Goal: Task Accomplishment & Management: Manage account settings

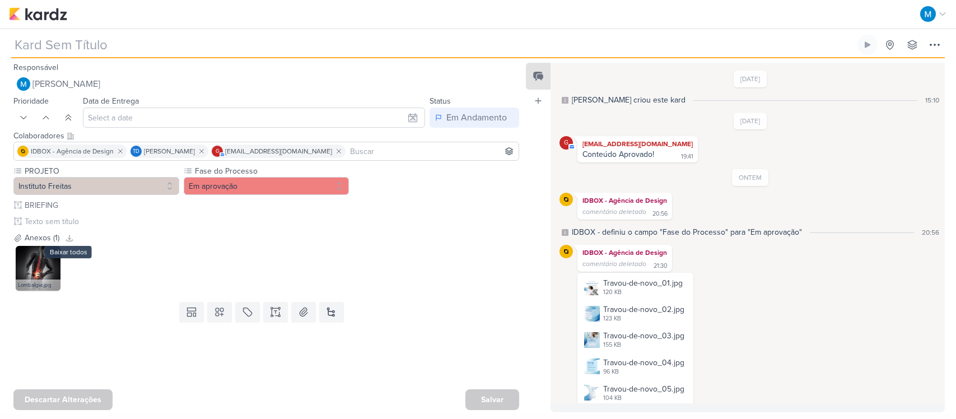
type input "[CARROSSEL] Travou de novo?"
type input "[DATE] 23:59"
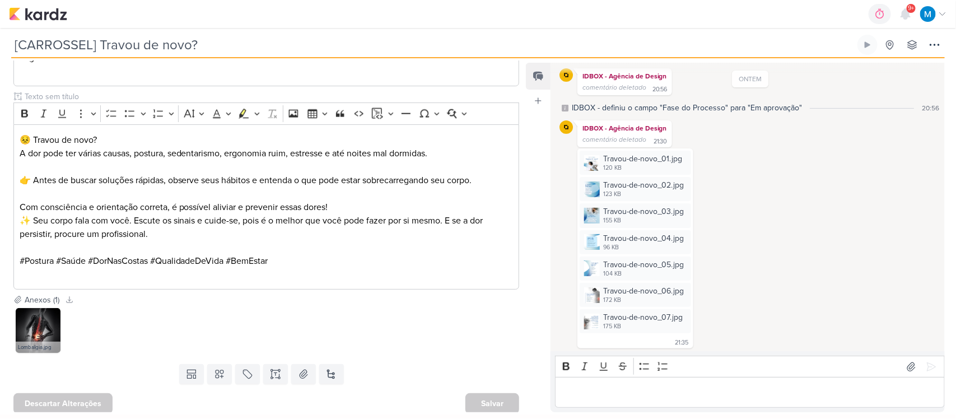
scroll to position [785, 0]
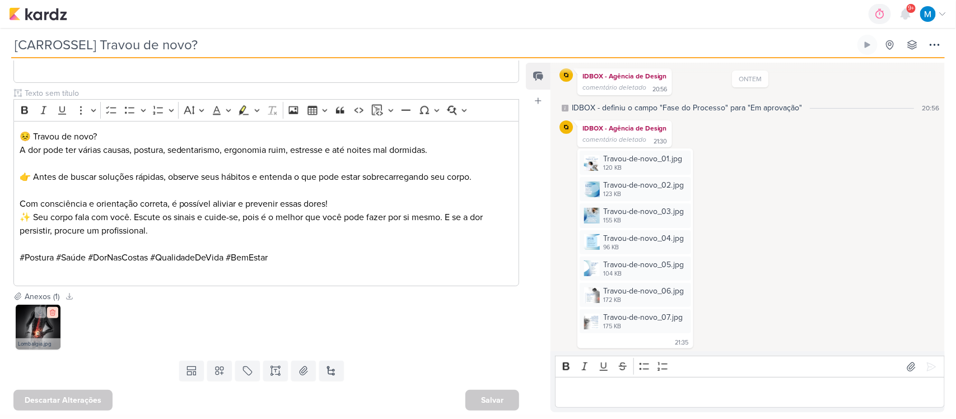
click at [52, 312] on icon at bounding box center [53, 312] width 8 height 8
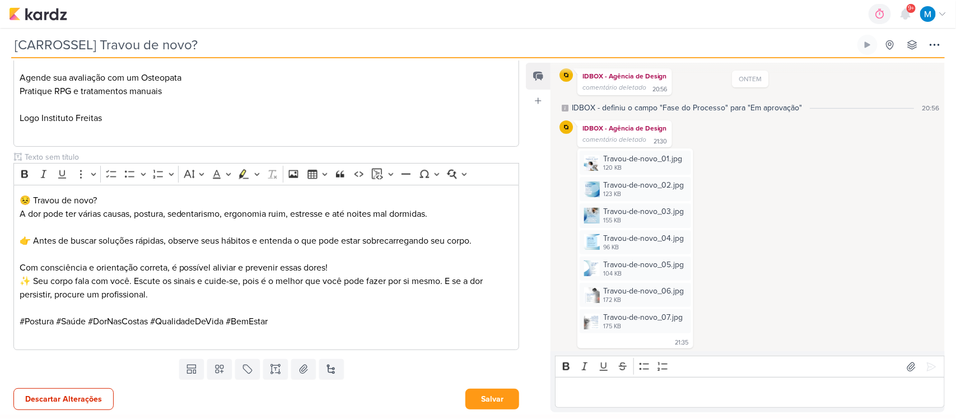
scroll to position [721, 0]
click at [594, 188] on img at bounding box center [592, 189] width 16 height 16
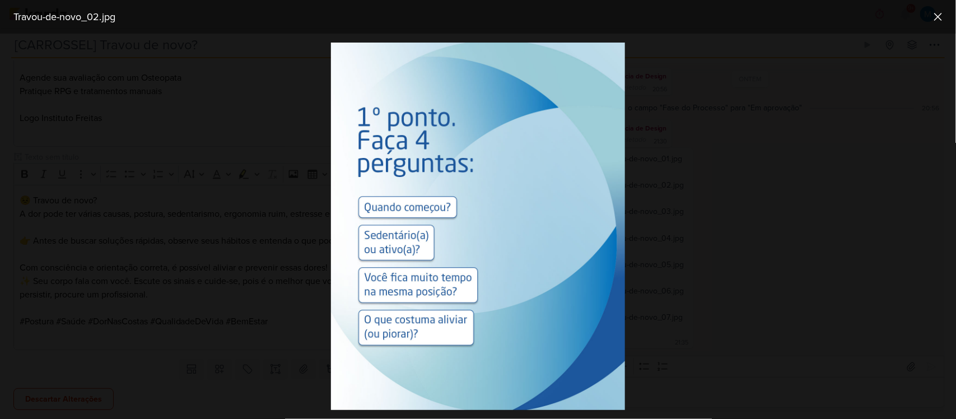
click at [759, 214] on div at bounding box center [478, 226] width 956 height 385
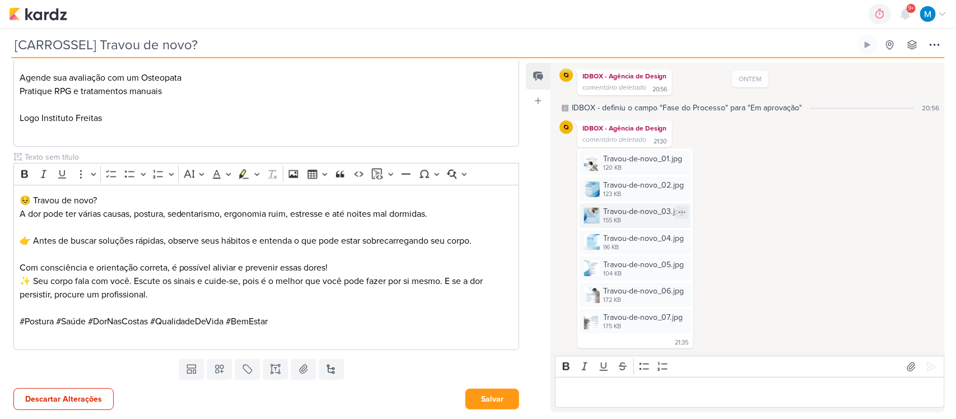
click at [591, 216] on img at bounding box center [592, 216] width 16 height 16
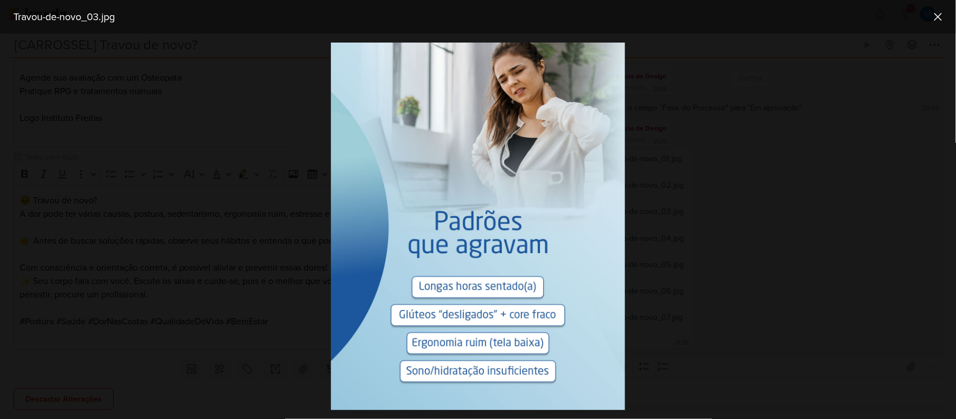
click at [760, 223] on div at bounding box center [478, 226] width 956 height 385
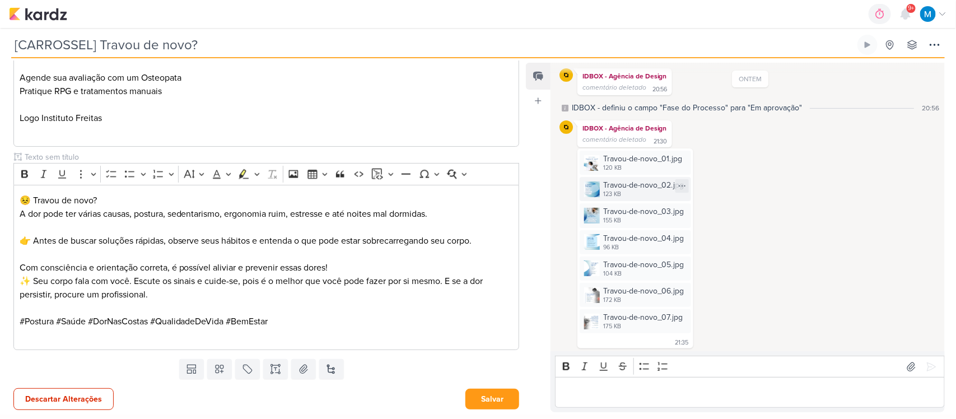
click at [592, 189] on img at bounding box center [592, 189] width 16 height 16
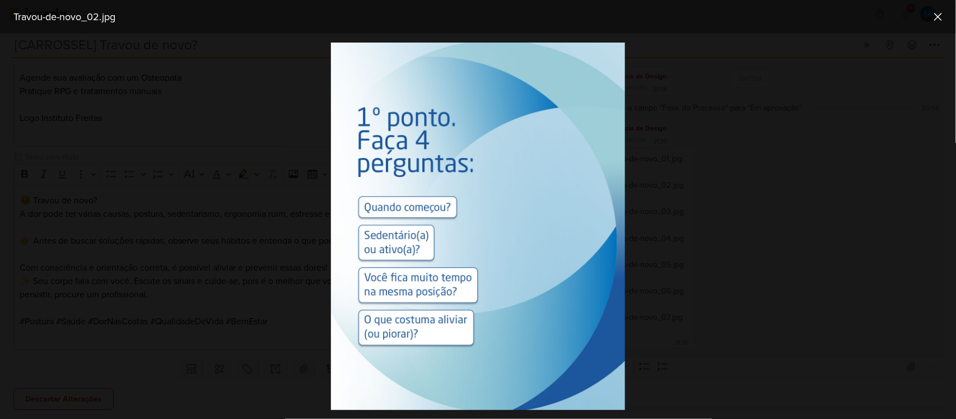
click at [722, 214] on div at bounding box center [478, 226] width 956 height 385
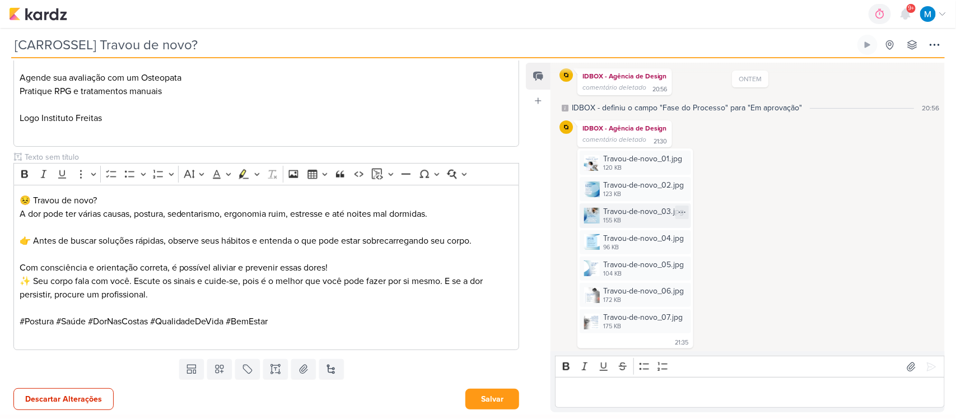
click at [589, 210] on img at bounding box center [592, 216] width 16 height 16
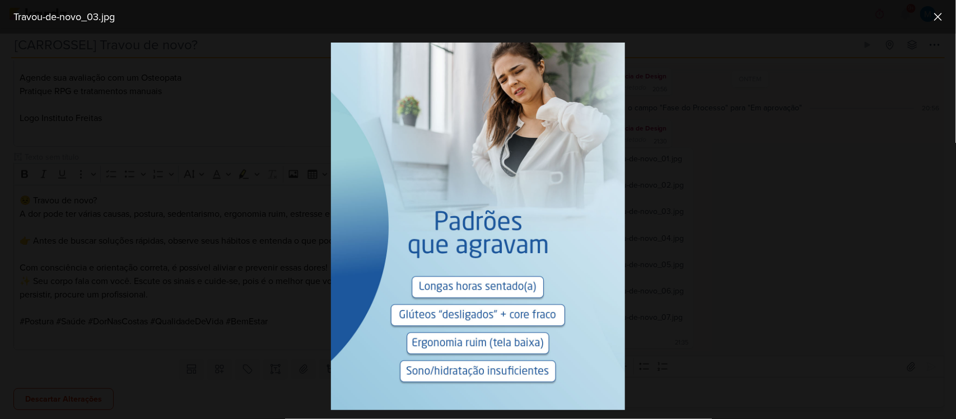
click at [726, 226] on div at bounding box center [478, 226] width 956 height 385
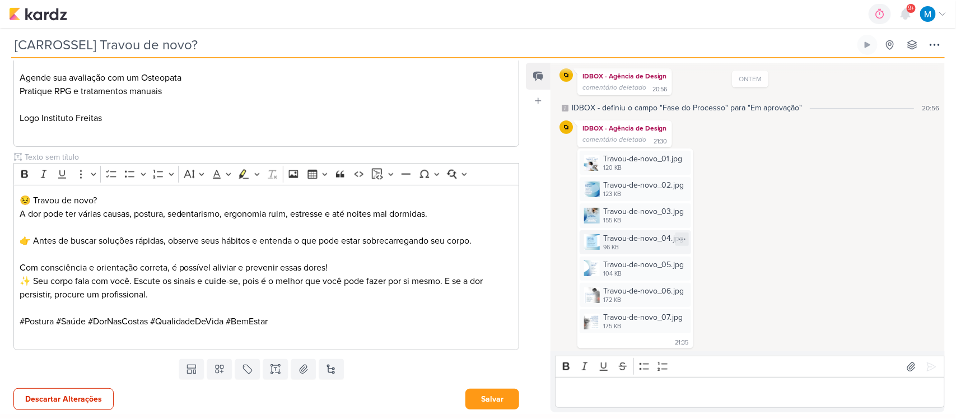
click at [592, 242] on img at bounding box center [592, 242] width 16 height 16
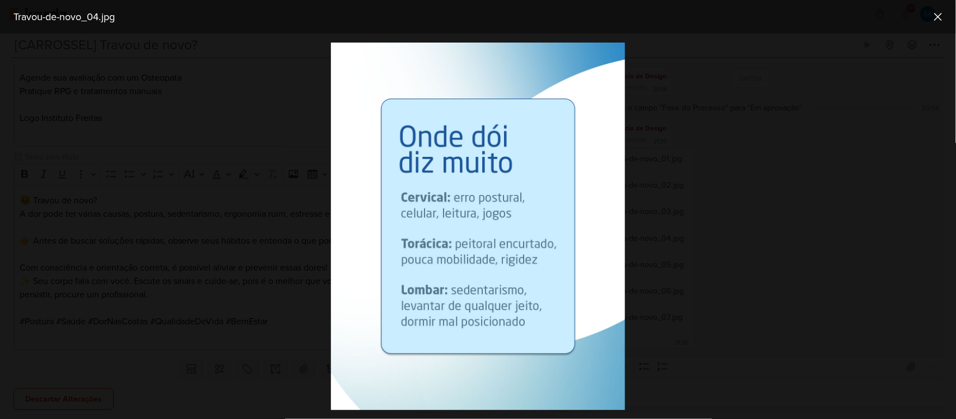
click at [727, 253] on div at bounding box center [478, 226] width 956 height 385
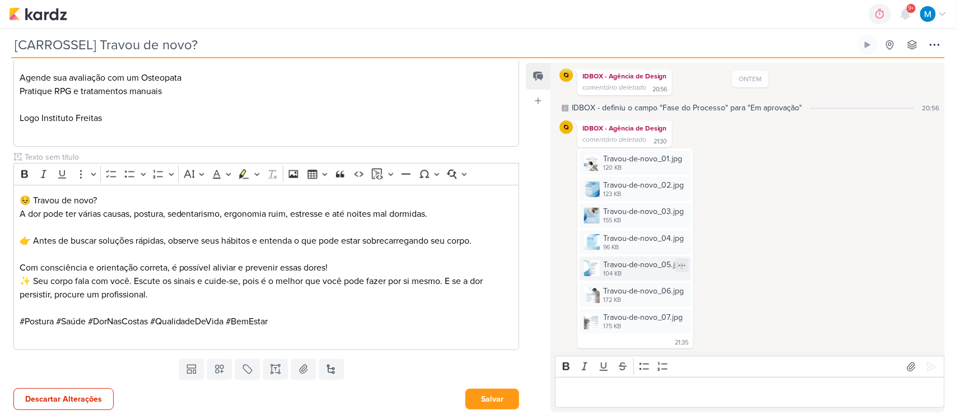
click at [591, 268] on img at bounding box center [592, 268] width 16 height 16
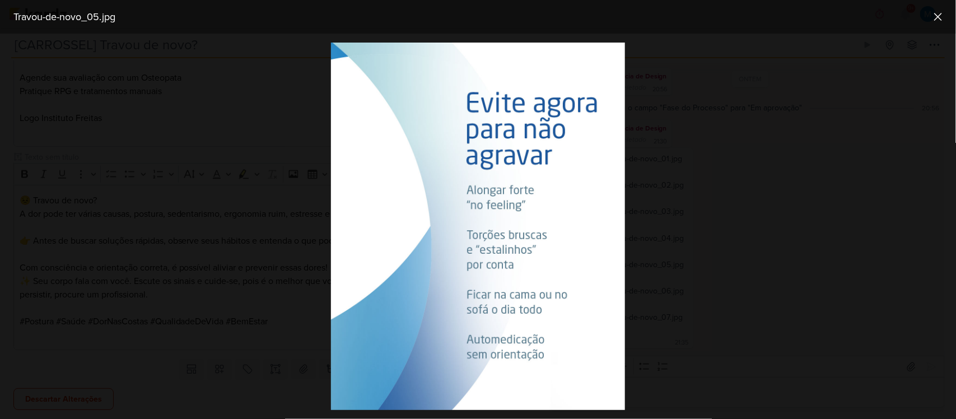
click at [728, 258] on div at bounding box center [478, 226] width 956 height 385
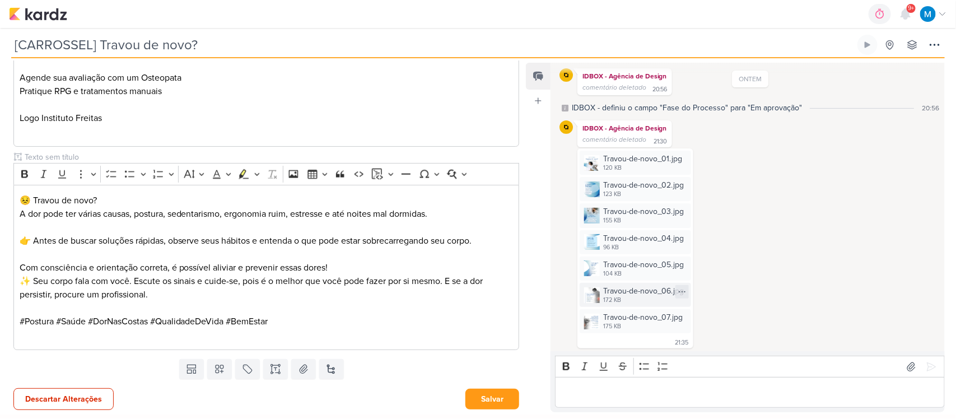
click at [591, 292] on img at bounding box center [592, 295] width 16 height 16
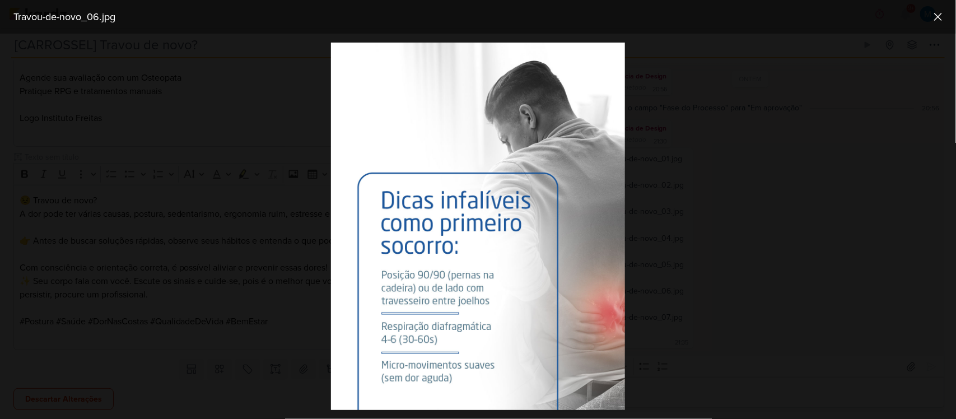
click at [719, 272] on div at bounding box center [478, 226] width 956 height 385
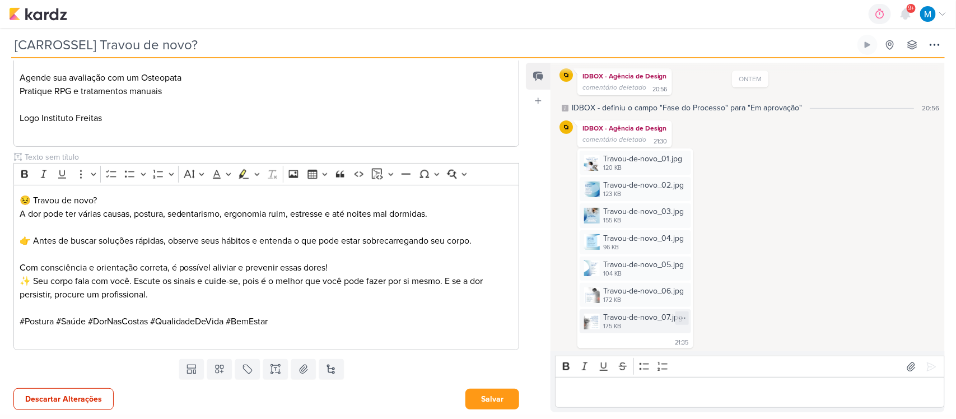
click at [588, 322] on img at bounding box center [592, 321] width 16 height 16
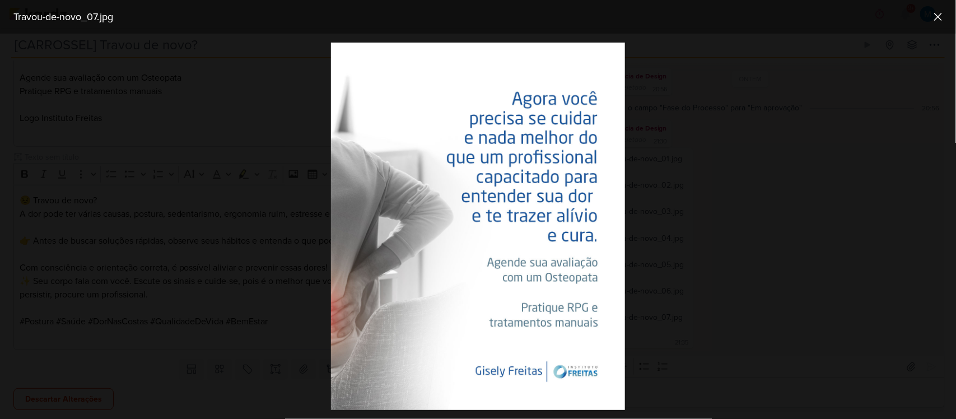
click at [782, 228] on div at bounding box center [478, 226] width 956 height 385
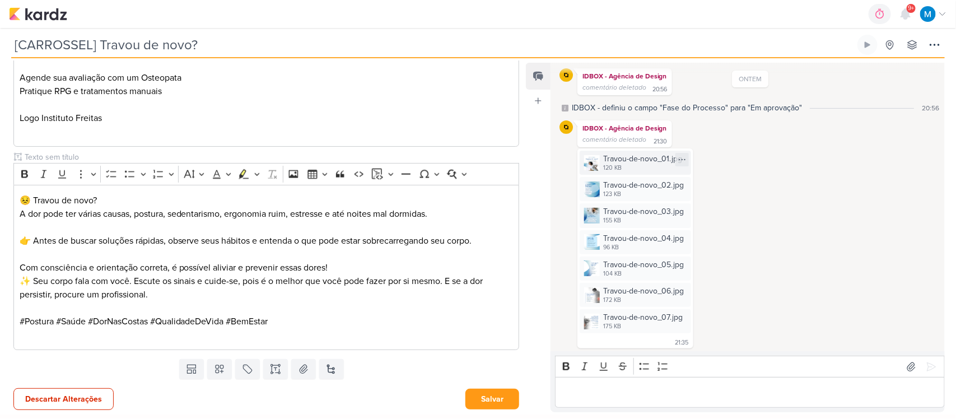
click at [592, 163] on img at bounding box center [592, 163] width 16 height 16
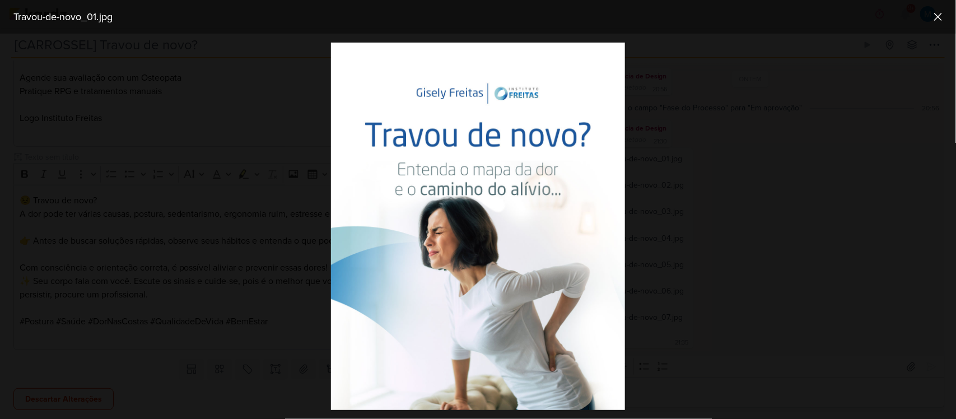
click at [746, 209] on div at bounding box center [478, 226] width 956 height 385
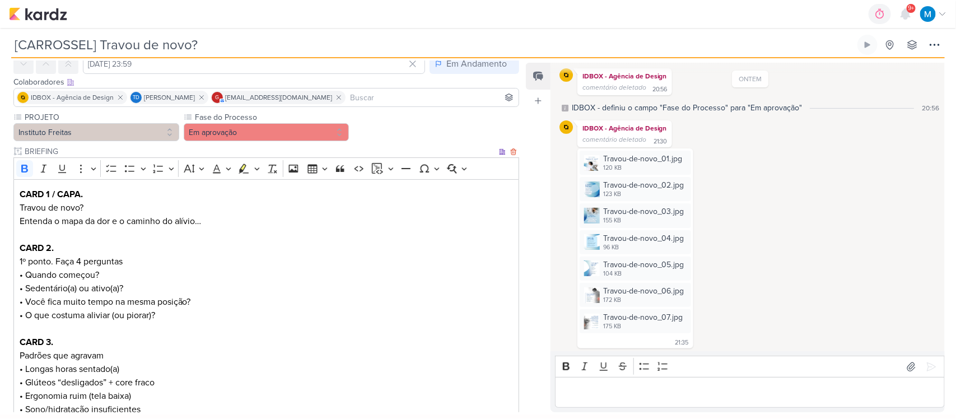
scroll to position [21, 0]
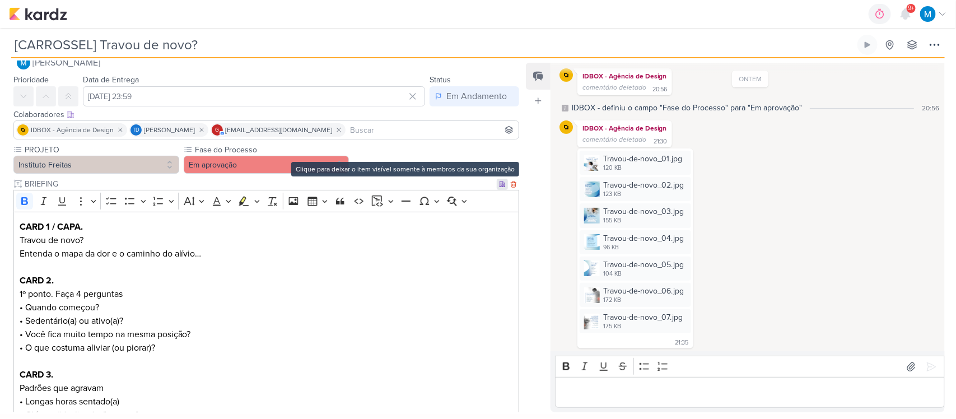
click at [499, 185] on icon at bounding box center [502, 184] width 7 height 7
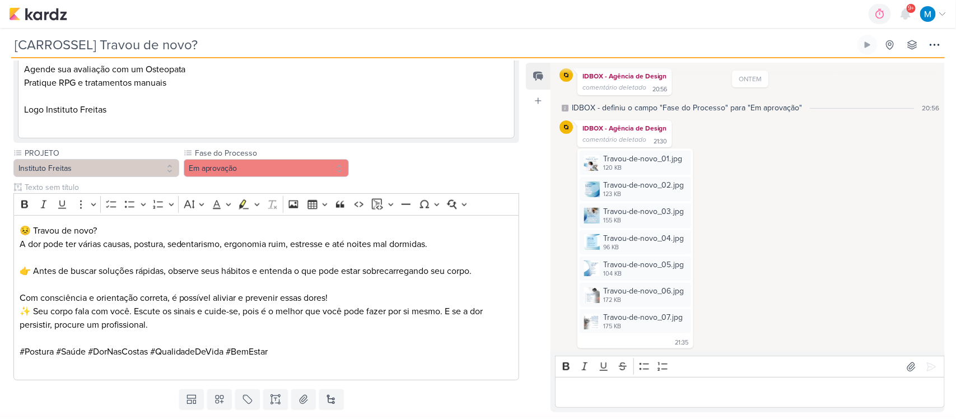
scroll to position [742, 0]
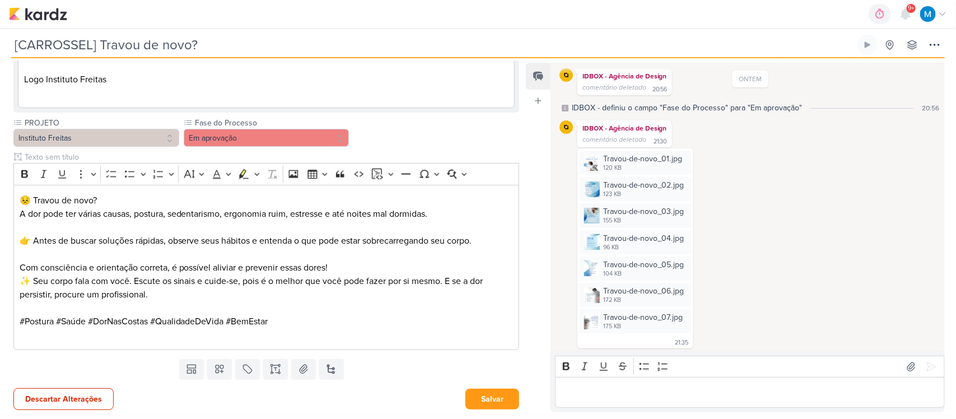
click at [622, 389] on p "Editor editing area: main" at bounding box center [749, 392] width 378 height 13
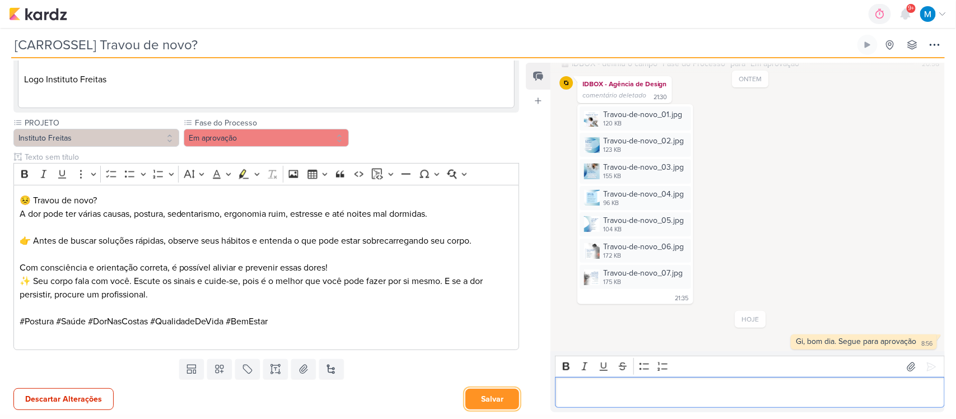
click at [484, 397] on button "Salvar" at bounding box center [492, 399] width 54 height 21
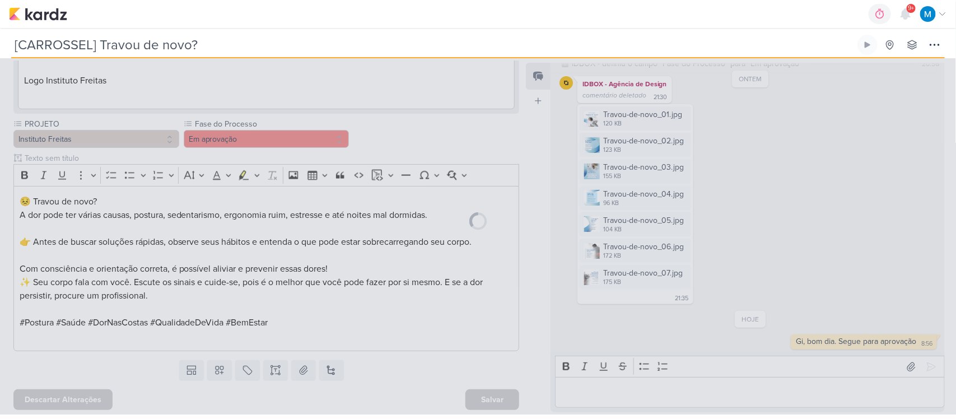
scroll to position [741, 0]
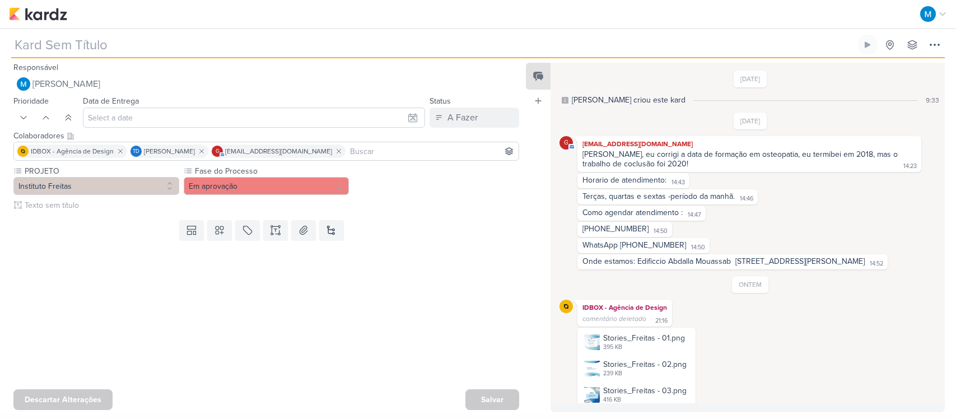
type input "[STORY] Quem sou eu"
type input "8 de outubro de 2025 às 23:59"
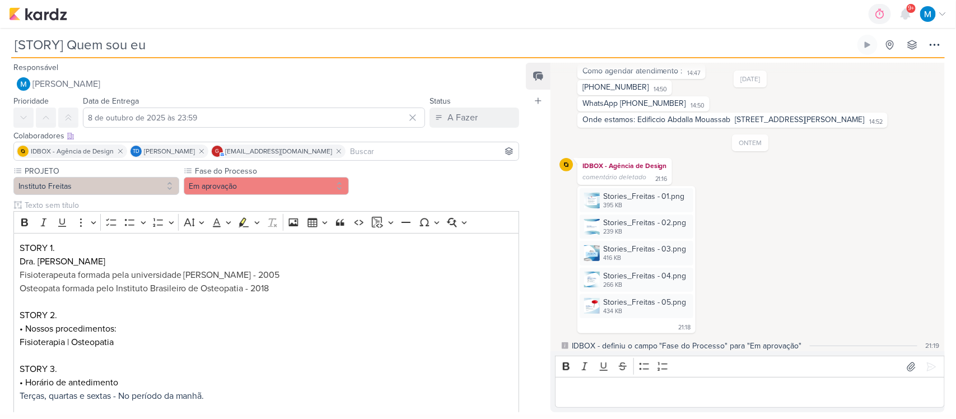
drag, startPoint x: 637, startPoint y: 396, endPoint x: 645, endPoint y: 392, distance: 8.5
click at [640, 393] on p "Editor editing area: main" at bounding box center [749, 392] width 378 height 13
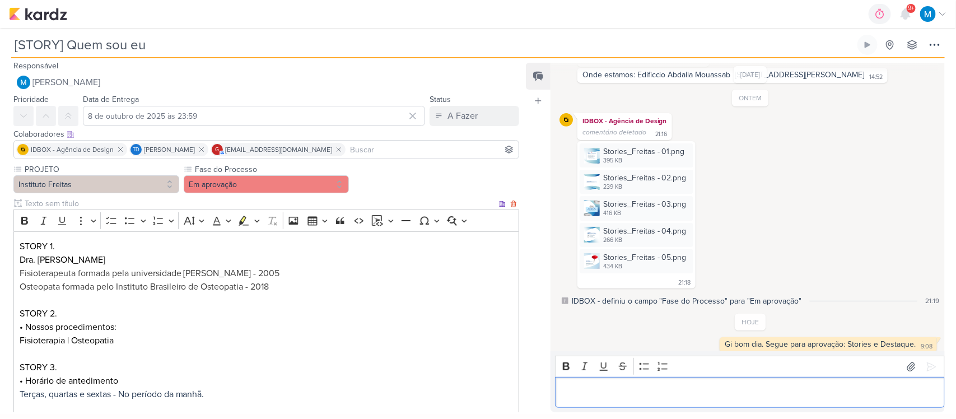
scroll to position [0, 0]
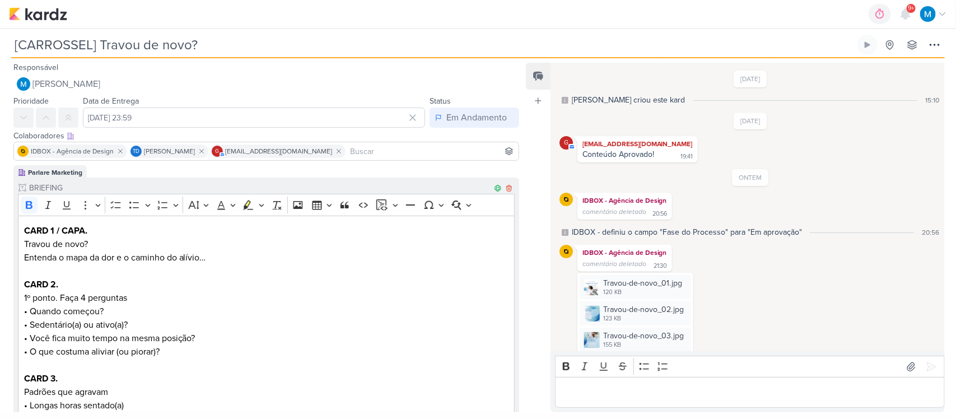
scroll to position [238, 0]
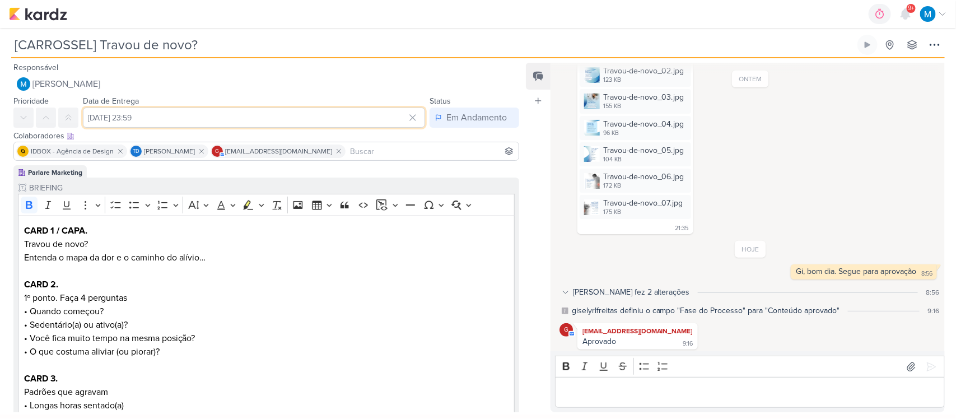
click at [181, 119] on input "[DATE] 23:59" at bounding box center [254, 117] width 342 height 20
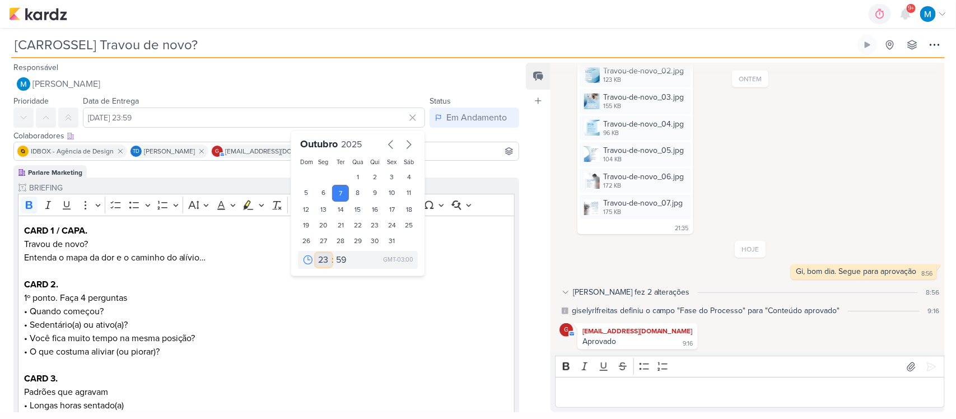
click at [320, 259] on select "00 01 02 03 04 05 06 07 08 09 10 11 12 13 14 15 16 17 18 19 20 21 22 23" at bounding box center [324, 259] width 16 height 13
select select "11"
click at [316, 253] on select "00 01 02 03 04 05 06 07 08 09 10 11 12 13 14 15 16 17 18 19 20 21 22 23" at bounding box center [324, 259] width 16 height 13
type input "7 de outubro de 2025 às 11:59"
click at [336, 263] on select "00 05 10 15 20 25 30 35 40 45 50 55 59" at bounding box center [342, 259] width 16 height 13
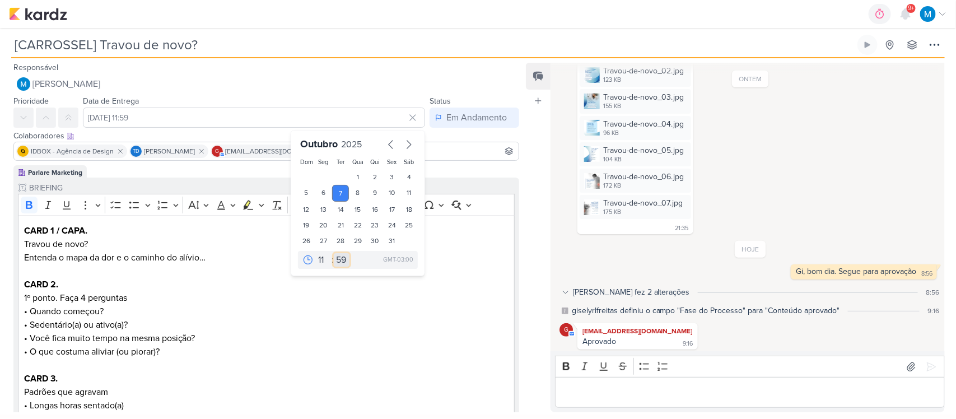
select select "15"
click at [334, 253] on select "00 05 10 15 20 25 30 35 40 45 50 55 59" at bounding box center [342, 259] width 16 height 13
type input "7 de outubro de 2025 às 11:15"
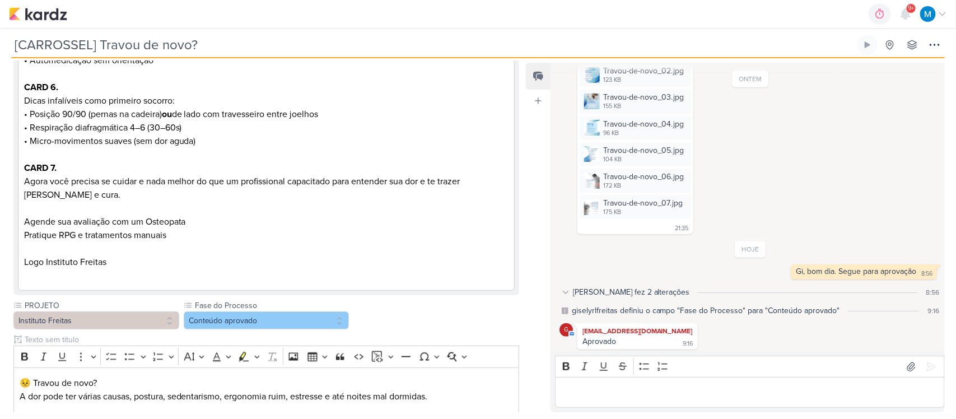
scroll to position [742, 0]
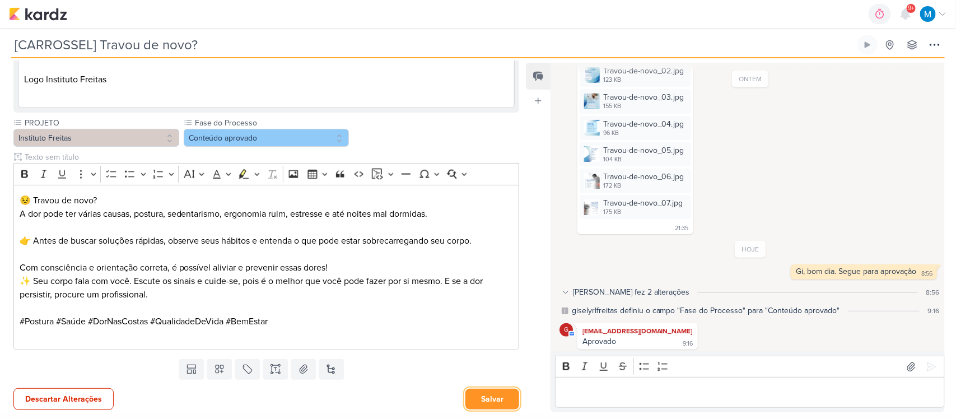
click at [498, 394] on button "Salvar" at bounding box center [492, 399] width 54 height 21
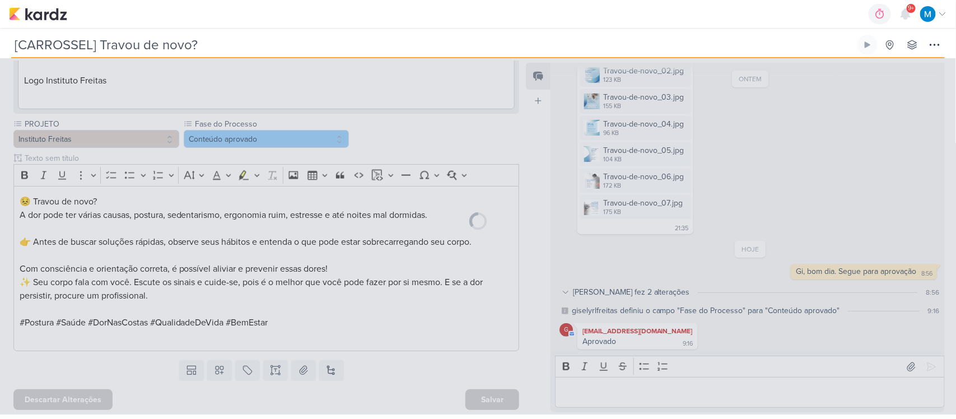
scroll to position [741, 0]
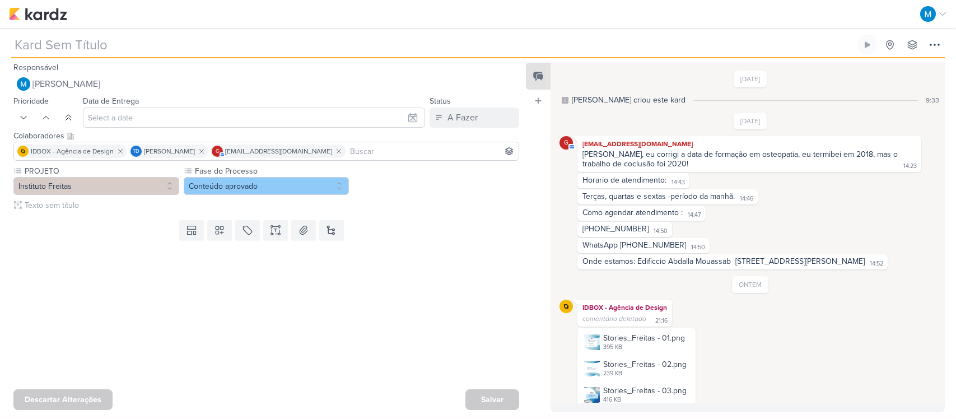
type input "[STORY] Quem sou eu"
type input "8 de outubro de 2025 às 23:59"
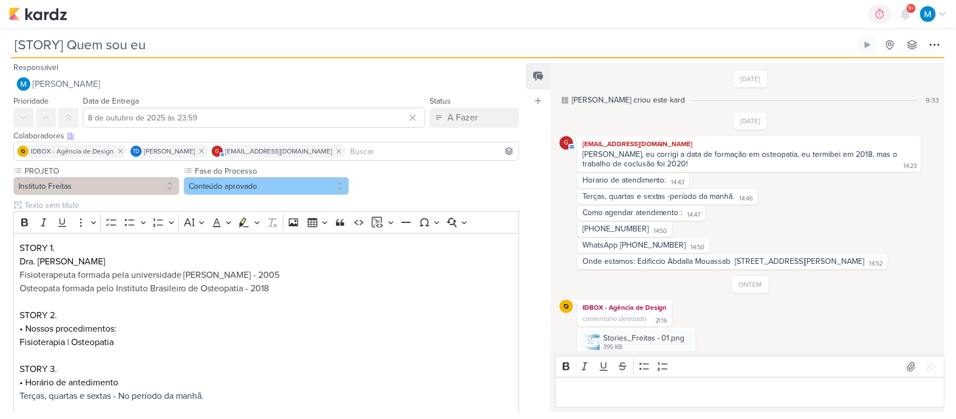
scroll to position [238, 0]
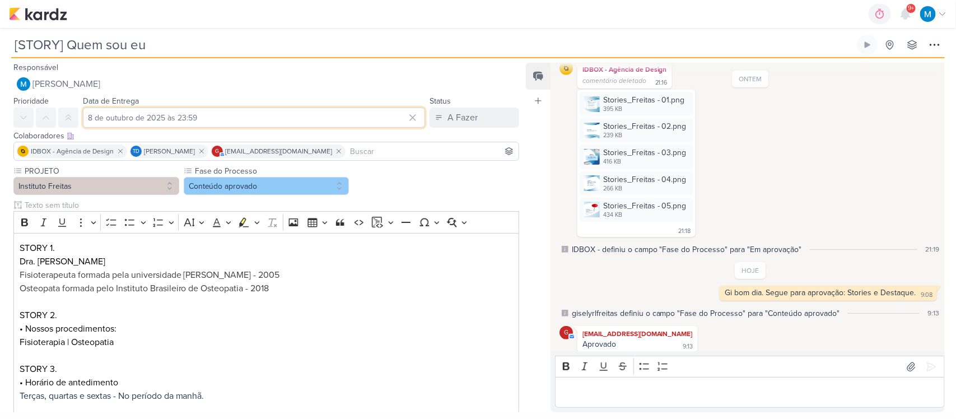
click at [183, 116] on input "8 de outubro de 2025 às 23:59" at bounding box center [254, 117] width 342 height 20
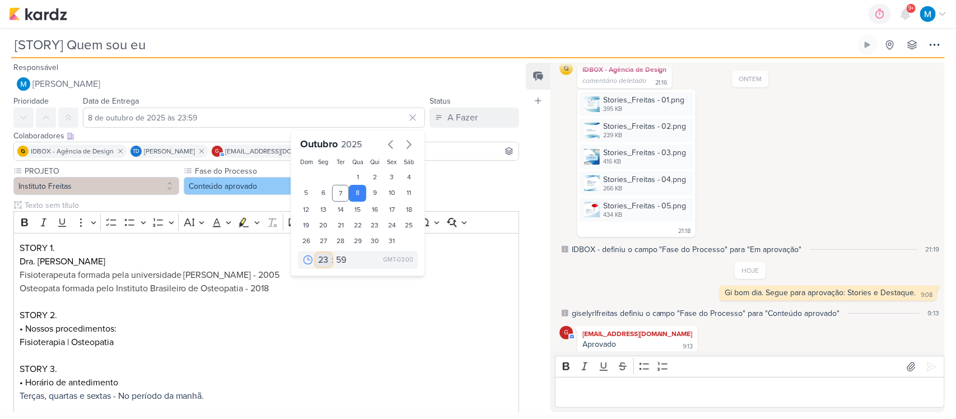
click at [323, 259] on select "00 01 02 03 04 05 06 07 08 09 10 11 12 13 14 15 16 17 18 19 20 21 22 23" at bounding box center [324, 259] width 16 height 13
select select "9"
click at [316, 253] on select "00 01 02 03 04 05 06 07 08 09 10 11 12 13 14 15 16 17 18 19 20 21 22 23" at bounding box center [324, 259] width 16 height 13
type input "8 de outubro de 2025 às 09:59"
drag, startPoint x: 339, startPoint y: 264, endPoint x: 336, endPoint y: 252, distance: 11.5
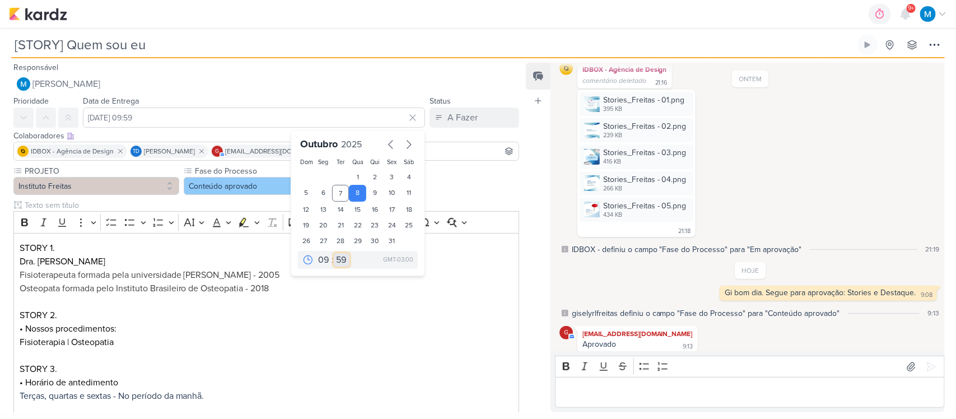
click at [338, 261] on select "00 05 10 15 20 25 30 35 40 45 50 55 59" at bounding box center [342, 259] width 16 height 13
select select "15"
click at [334, 253] on select "00 05 10 15 20 25 30 35 40 45 50 55 59" at bounding box center [342, 259] width 16 height 13
type input "8 de outubro de 2025 às 09:15"
click at [367, 300] on p "Editor editing area: main" at bounding box center [267, 301] width 494 height 13
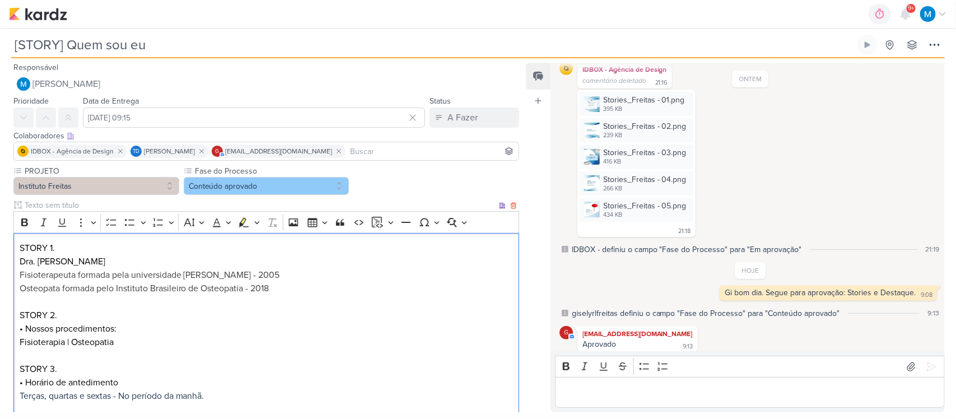
scroll to position [209, 0]
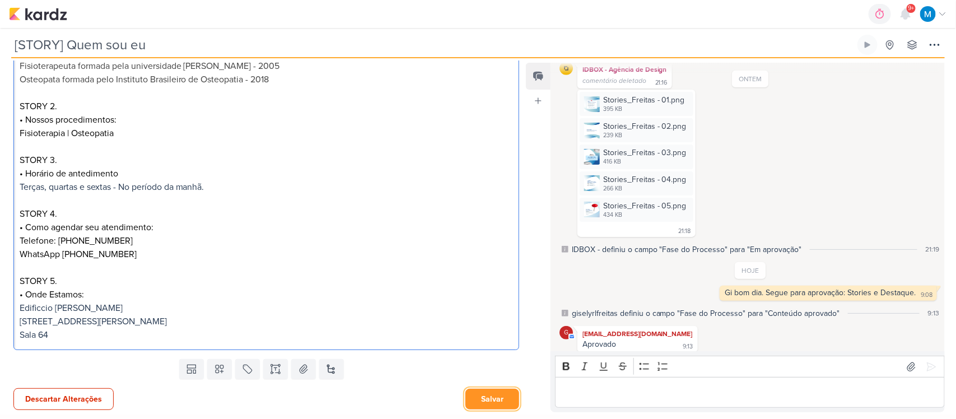
click at [487, 396] on button "Salvar" at bounding box center [492, 399] width 54 height 21
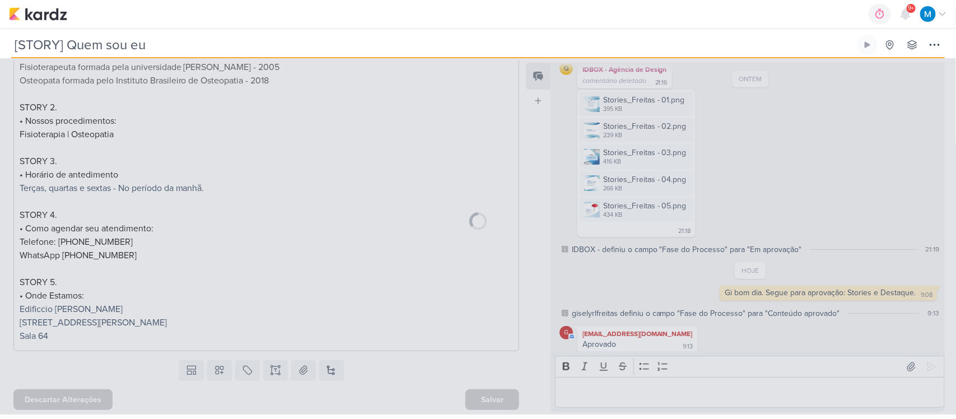
scroll to position [208, 0]
